Goal: Download file/media

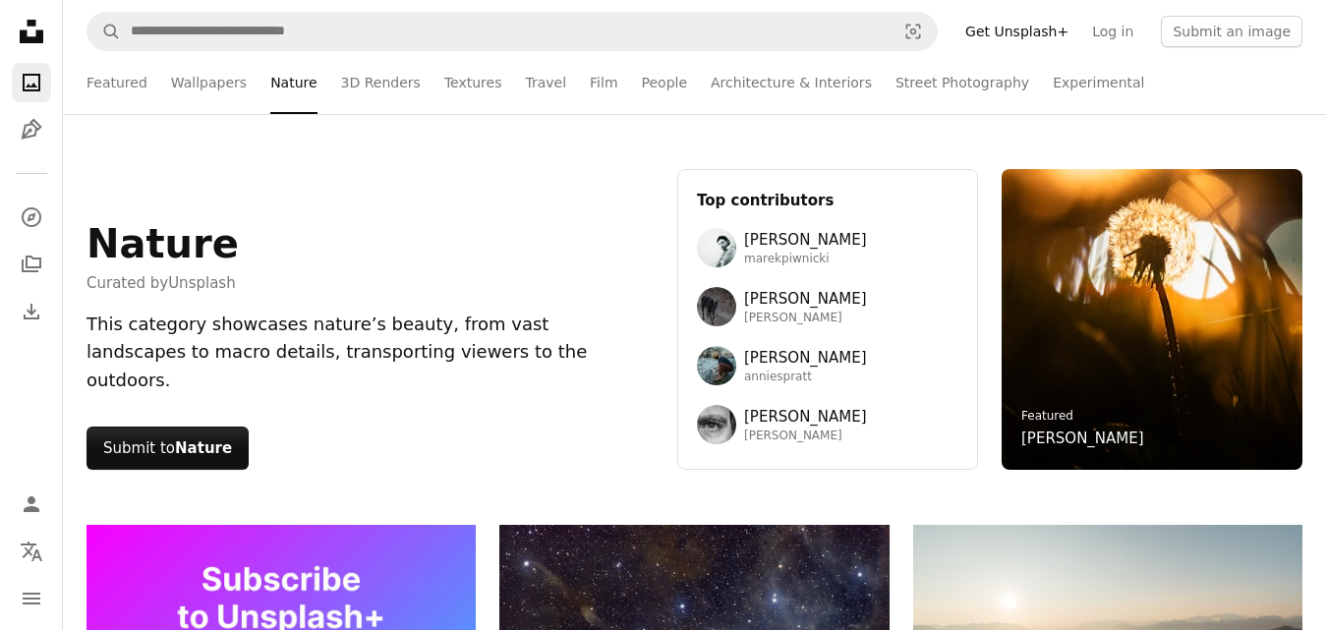
scroll to position [13605, 0]
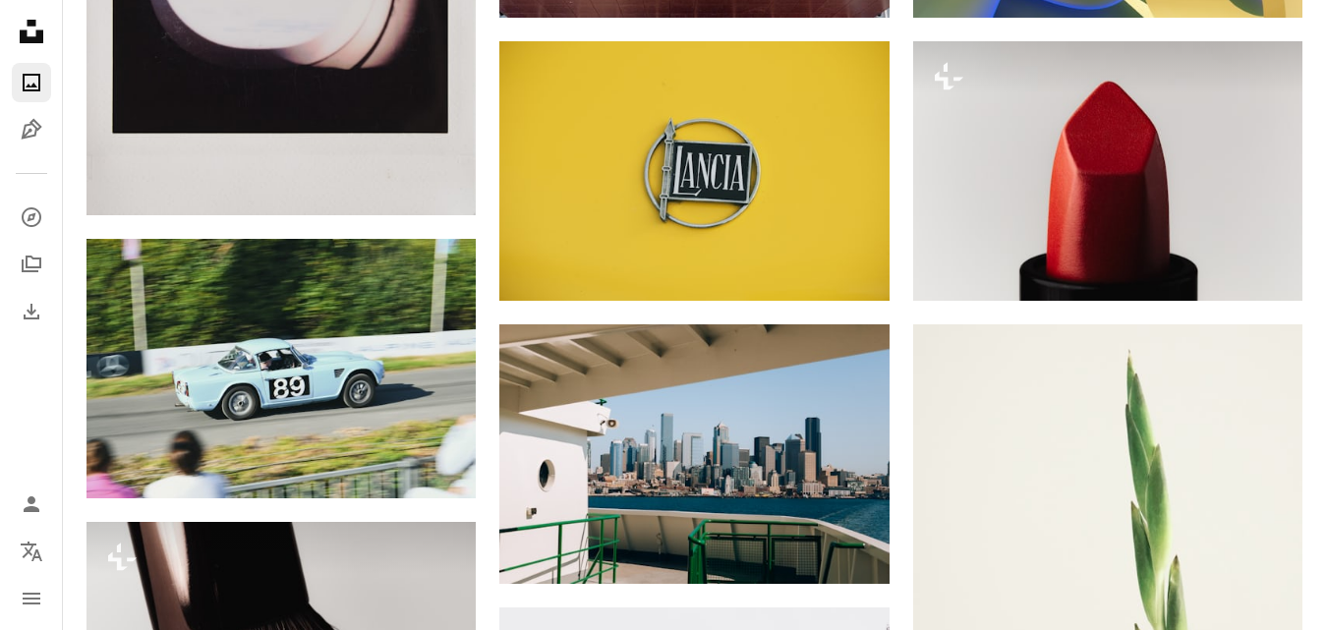
scroll to position [793, 0]
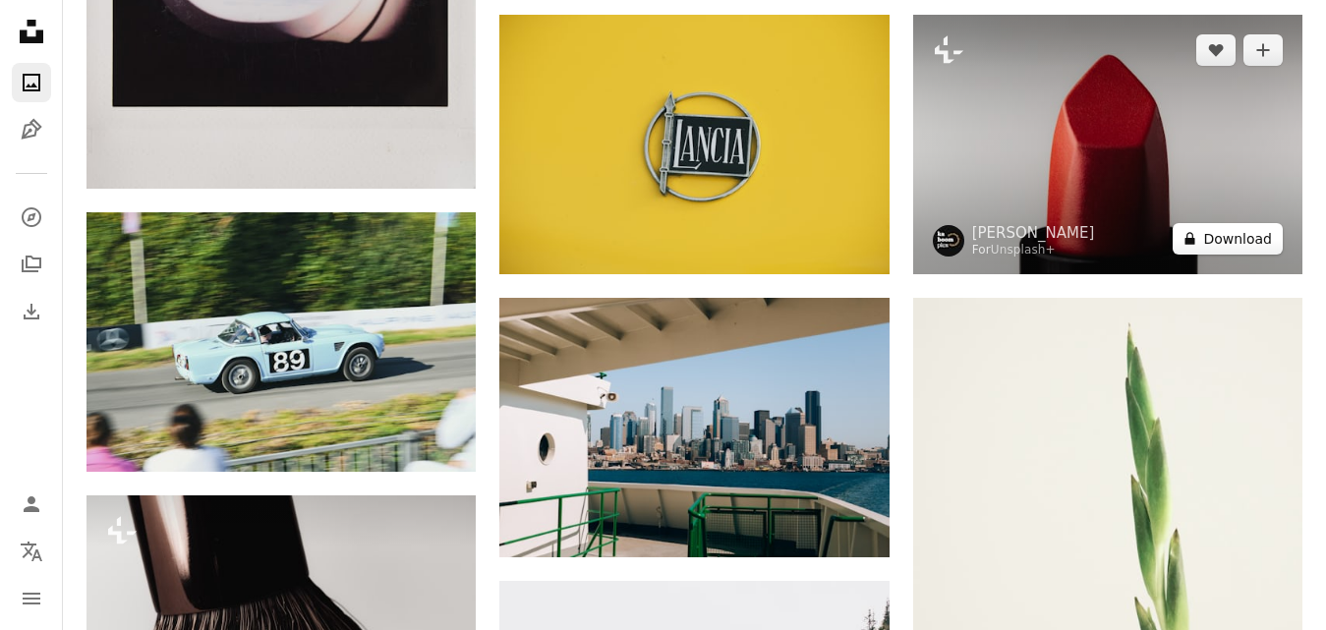
click at [1219, 248] on button "A lock Download" at bounding box center [1228, 238] width 110 height 31
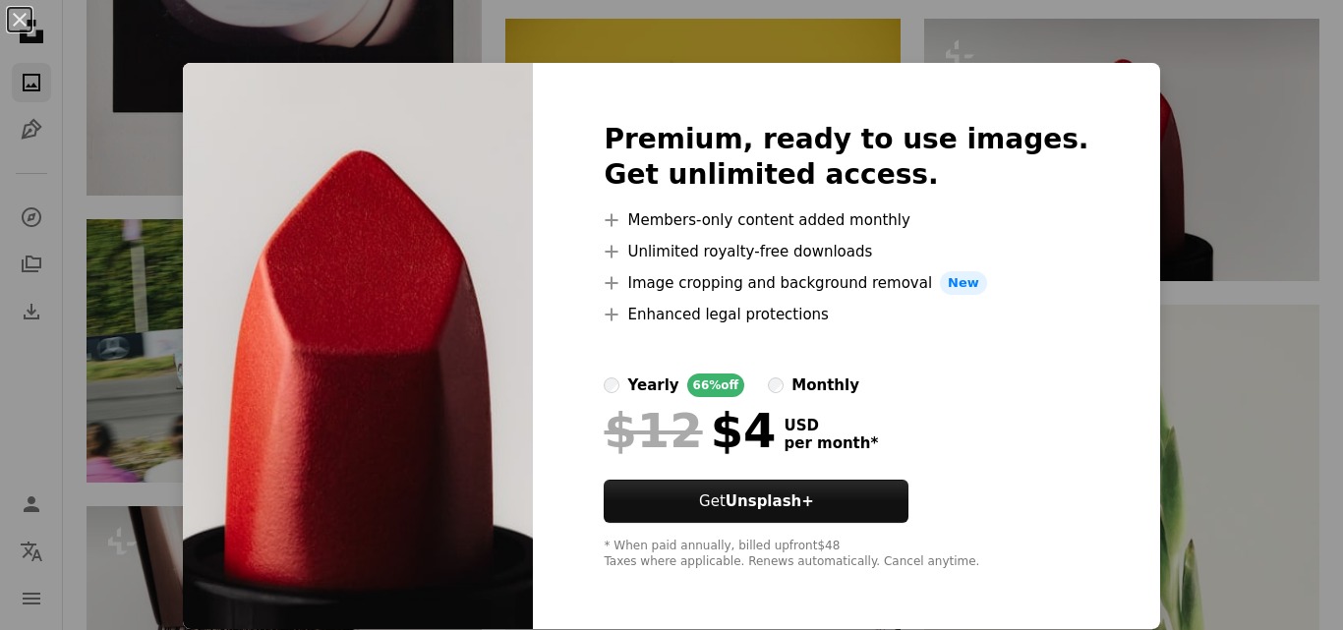
drag, startPoint x: 1062, startPoint y: 357, endPoint x: 1064, endPoint y: 321, distance: 35.4
click at [1064, 321] on div "Premium, ready to use images. Get unlimited access. A plus sign Members-only co…" at bounding box center [846, 346] width 626 height 566
